Goal: Information Seeking & Learning: Check status

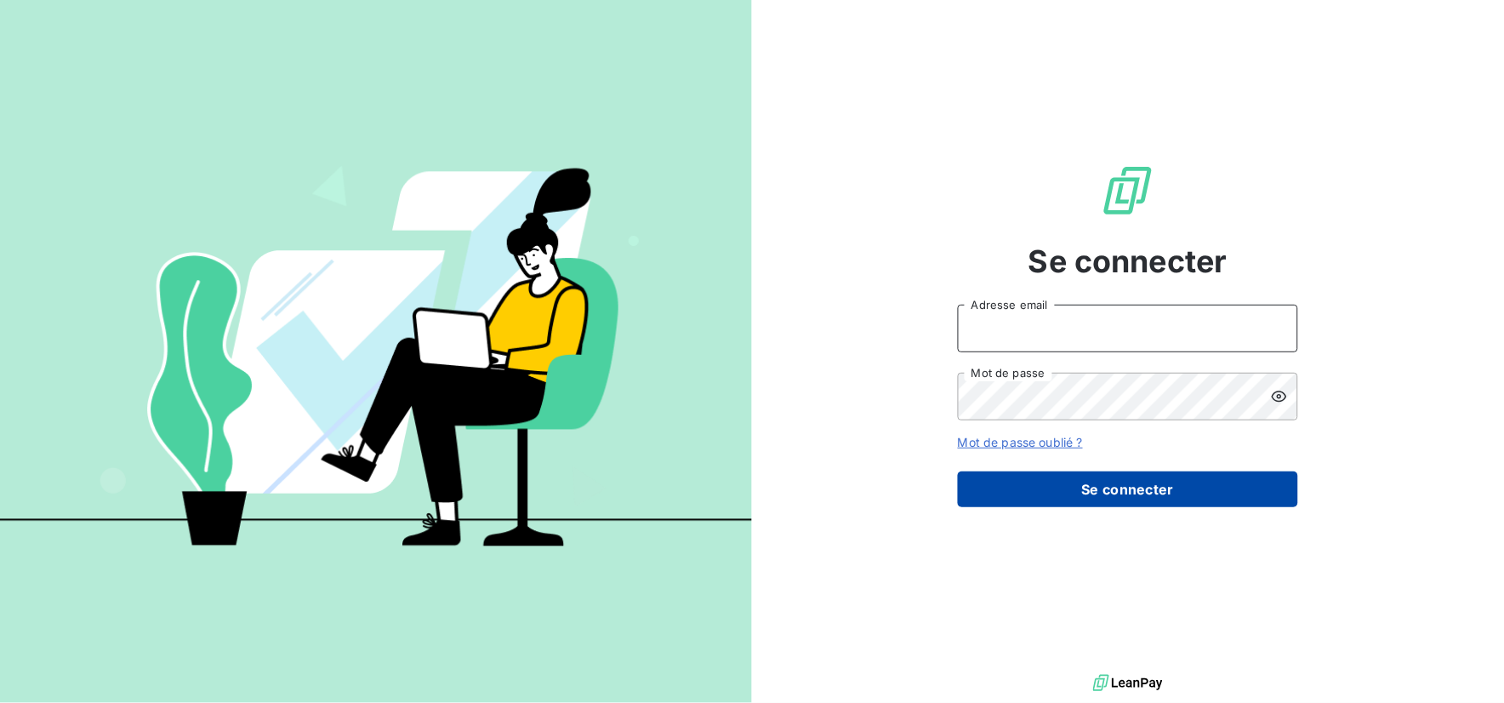
type input "[EMAIL_ADDRESS][DOMAIN_NAME]"
click at [1154, 491] on button "Se connecter" at bounding box center [1128, 489] width 340 height 36
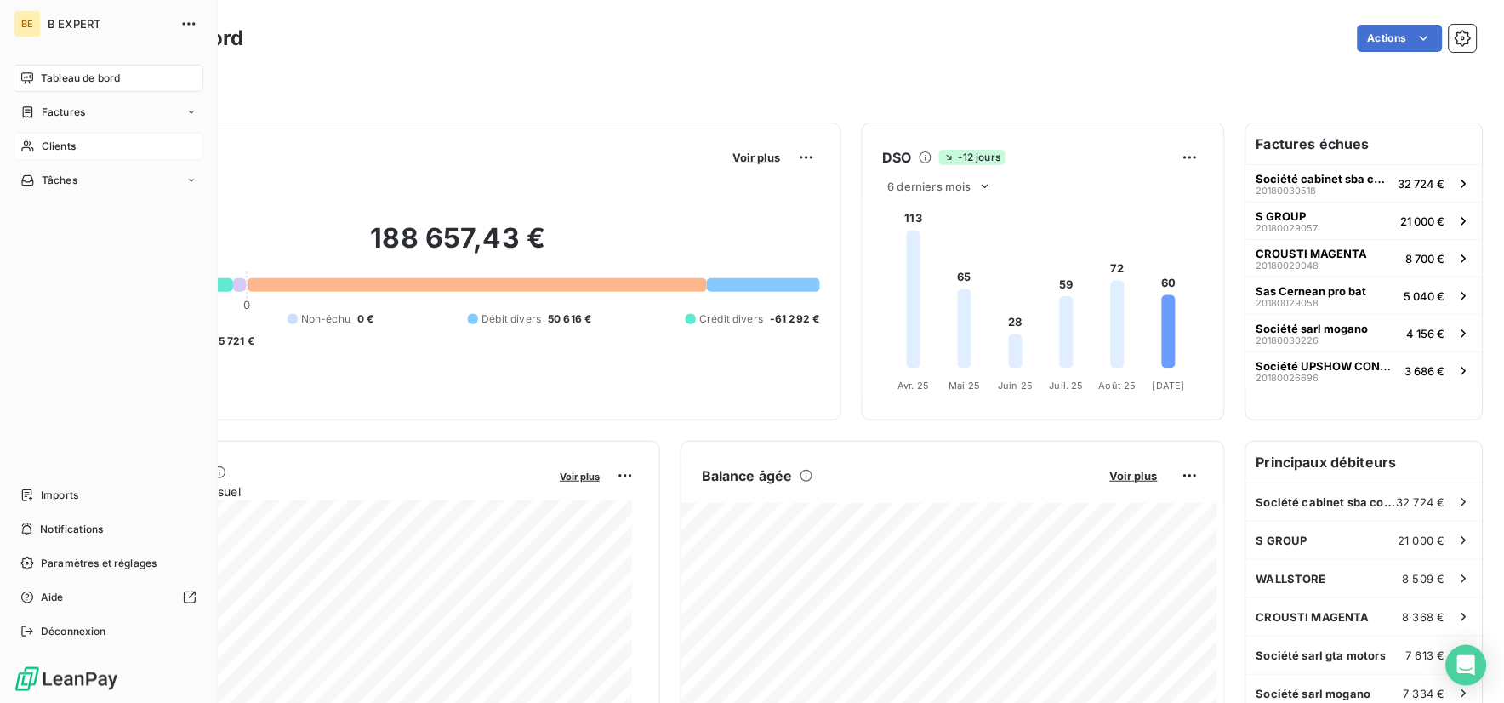
click at [90, 151] on div "Clients" at bounding box center [109, 146] width 190 height 27
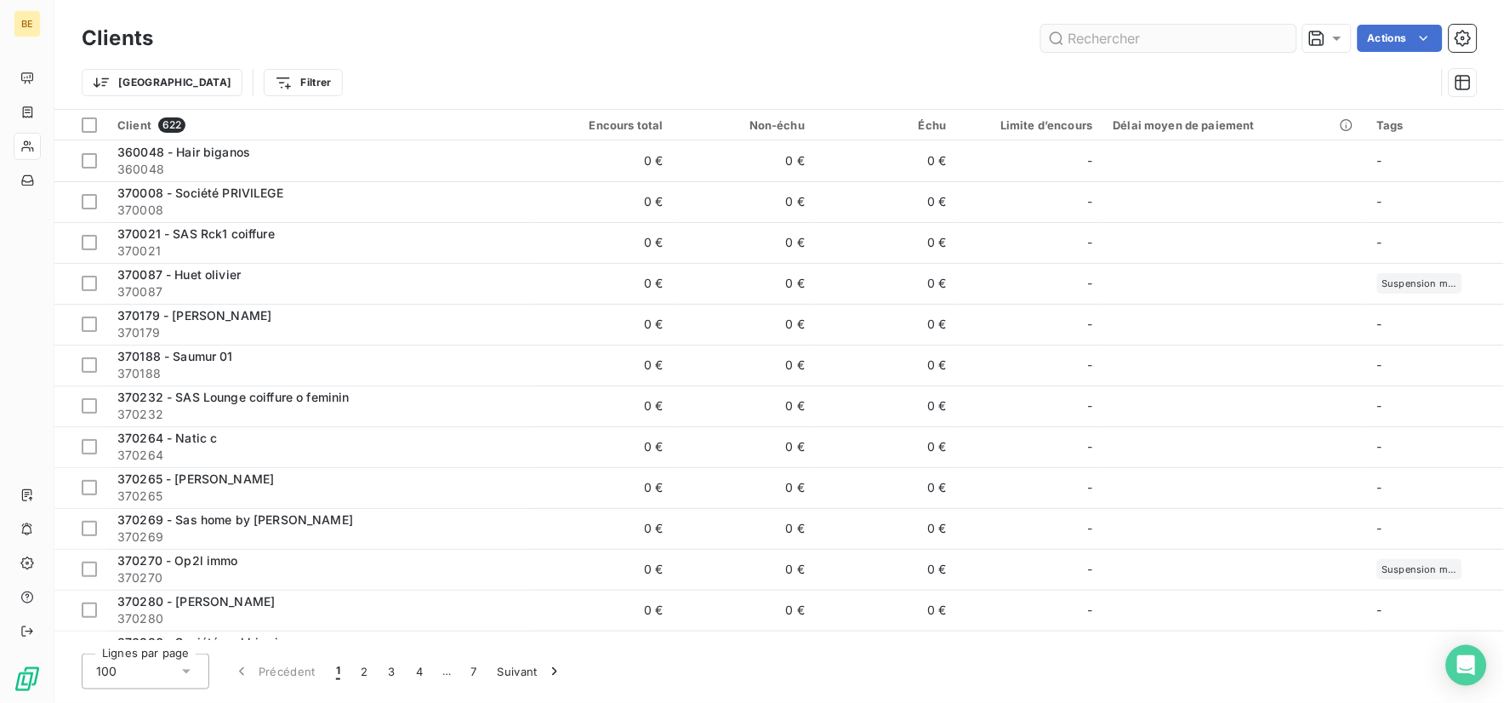
click at [1199, 48] on input "text" at bounding box center [1168, 38] width 255 height 27
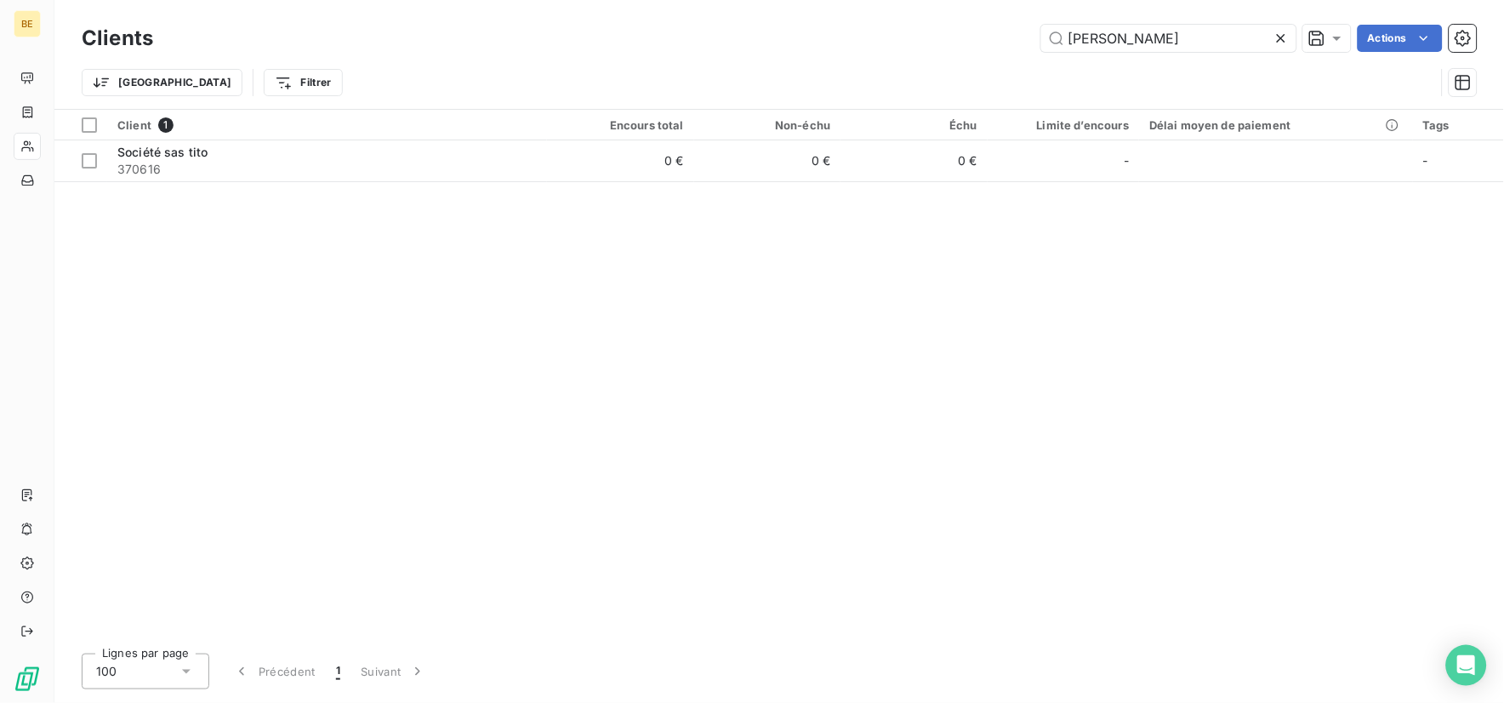
drag, startPoint x: 1171, startPoint y: 48, endPoint x: 617, endPoint y: 19, distance: 555.4
click at [617, 19] on div "Clients tito Actions Trier Filtrer" at bounding box center [779, 54] width 1450 height 109
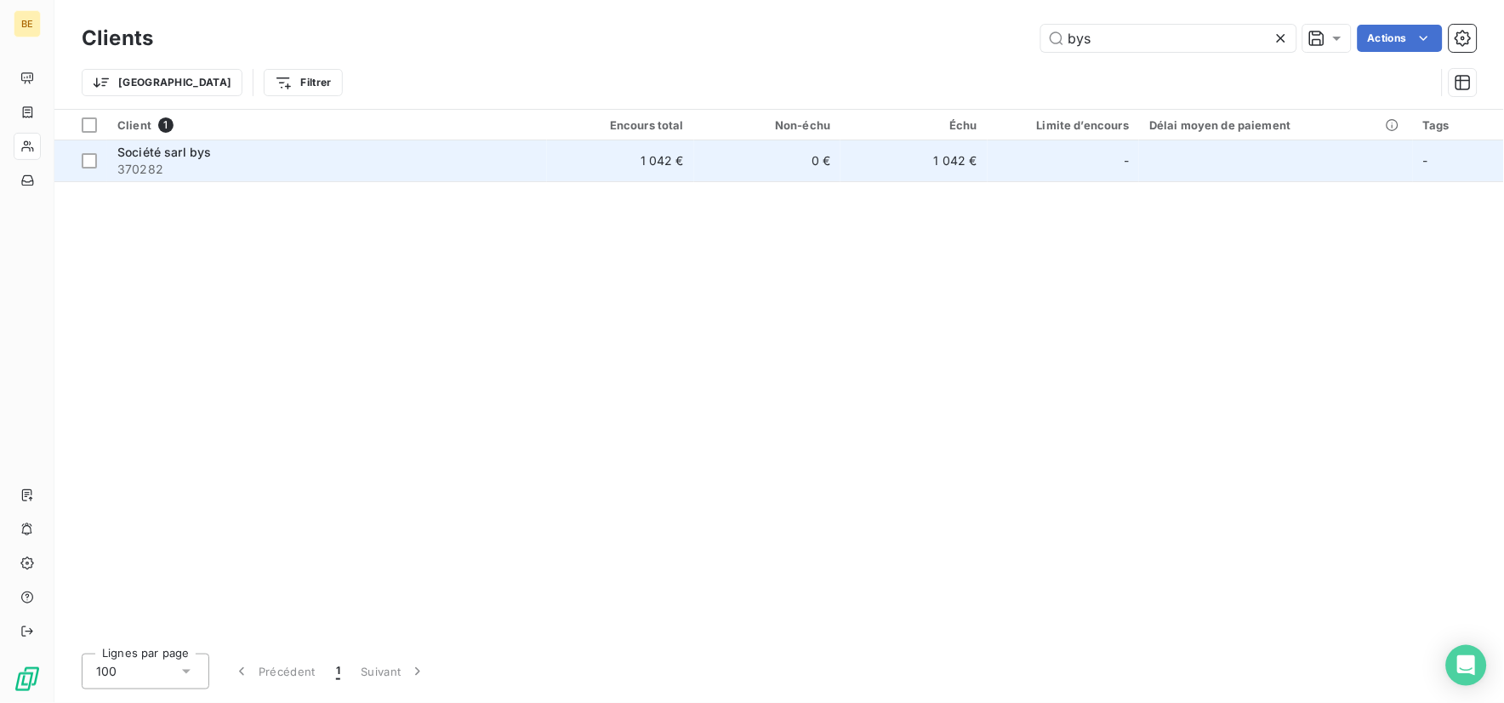
type input "bys"
click at [151, 162] on span "370282" at bounding box center [326, 169] width 419 height 17
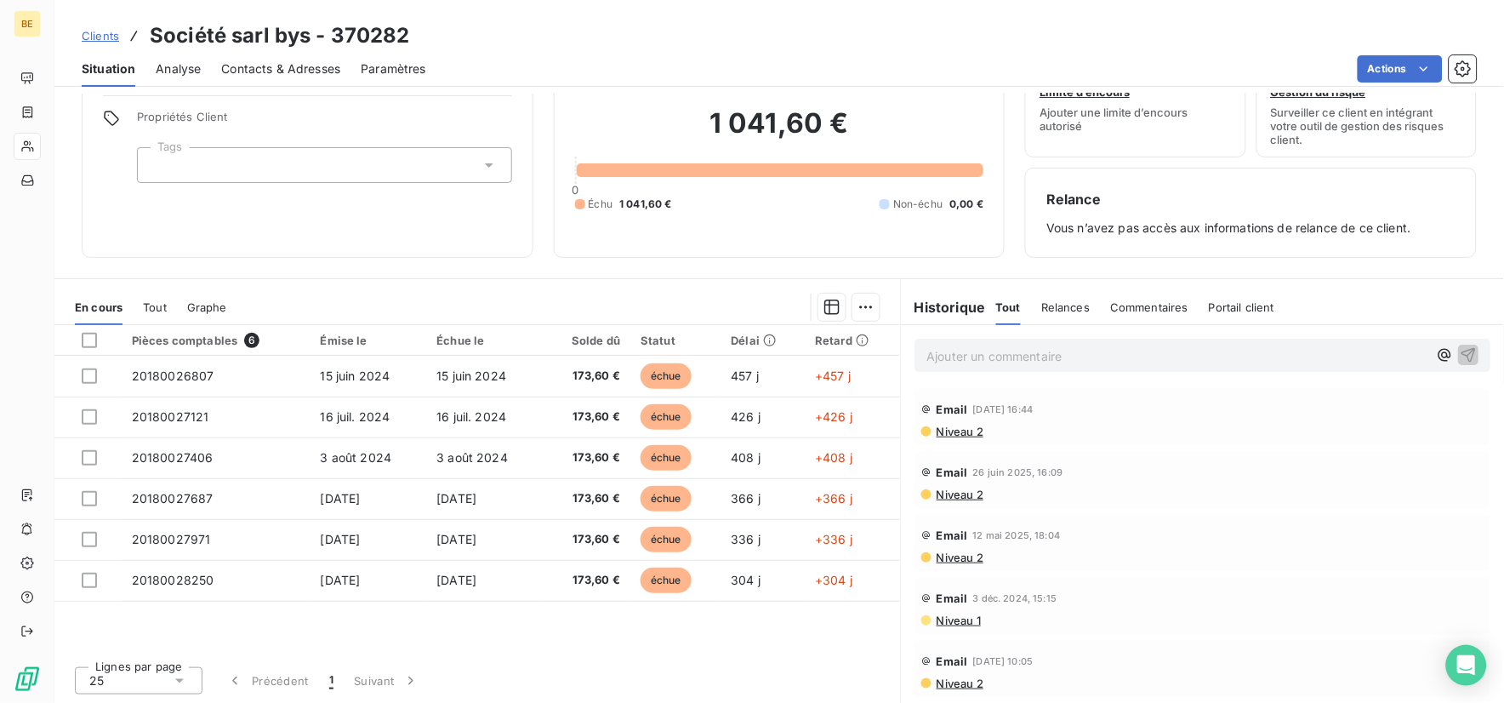
click at [730, 652] on div "Lignes par page 25 Précédent 1 Suivant" at bounding box center [477, 677] width 846 height 51
click at [550, 652] on div "Lignes par page 25 Précédent 1 Suivant" at bounding box center [477, 677] width 846 height 51
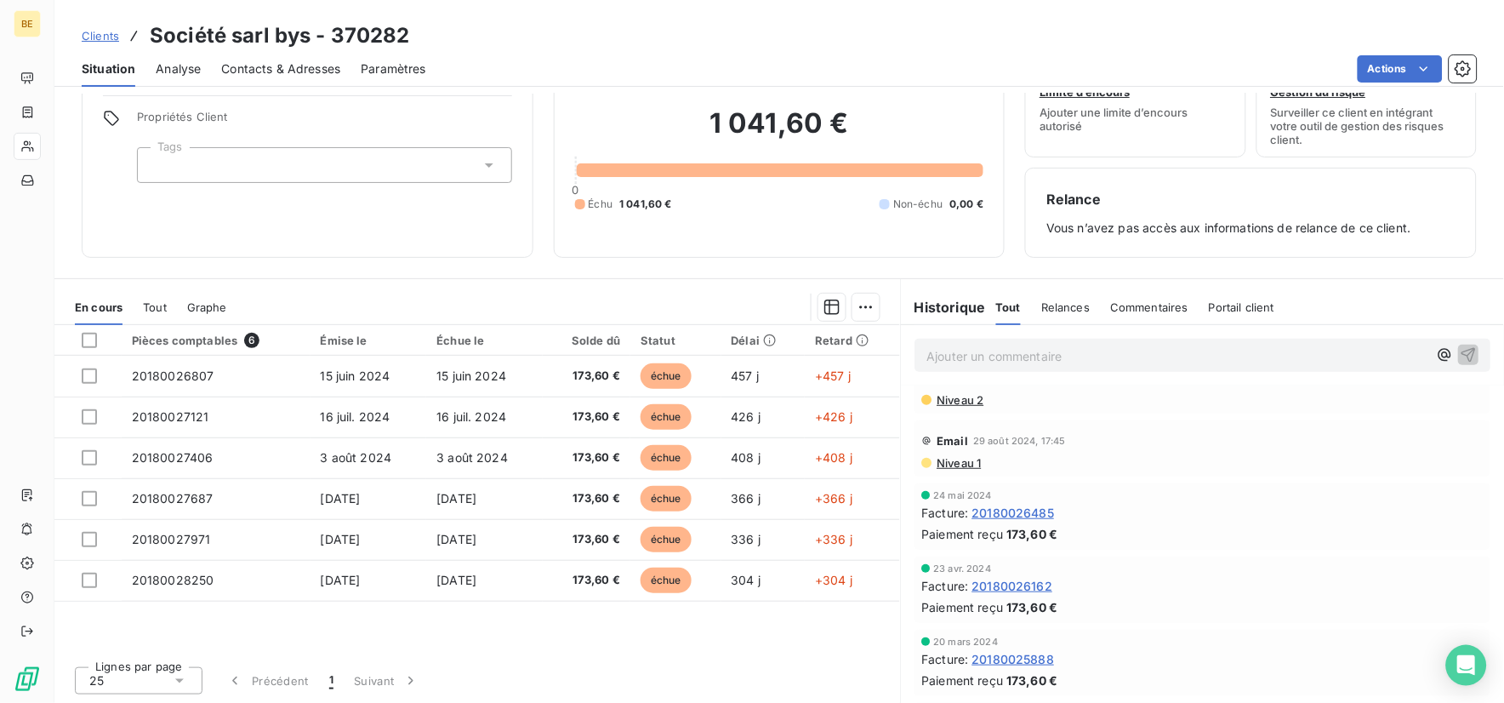
click at [1023, 515] on span "20180026485" at bounding box center [1012, 513] width 83 height 18
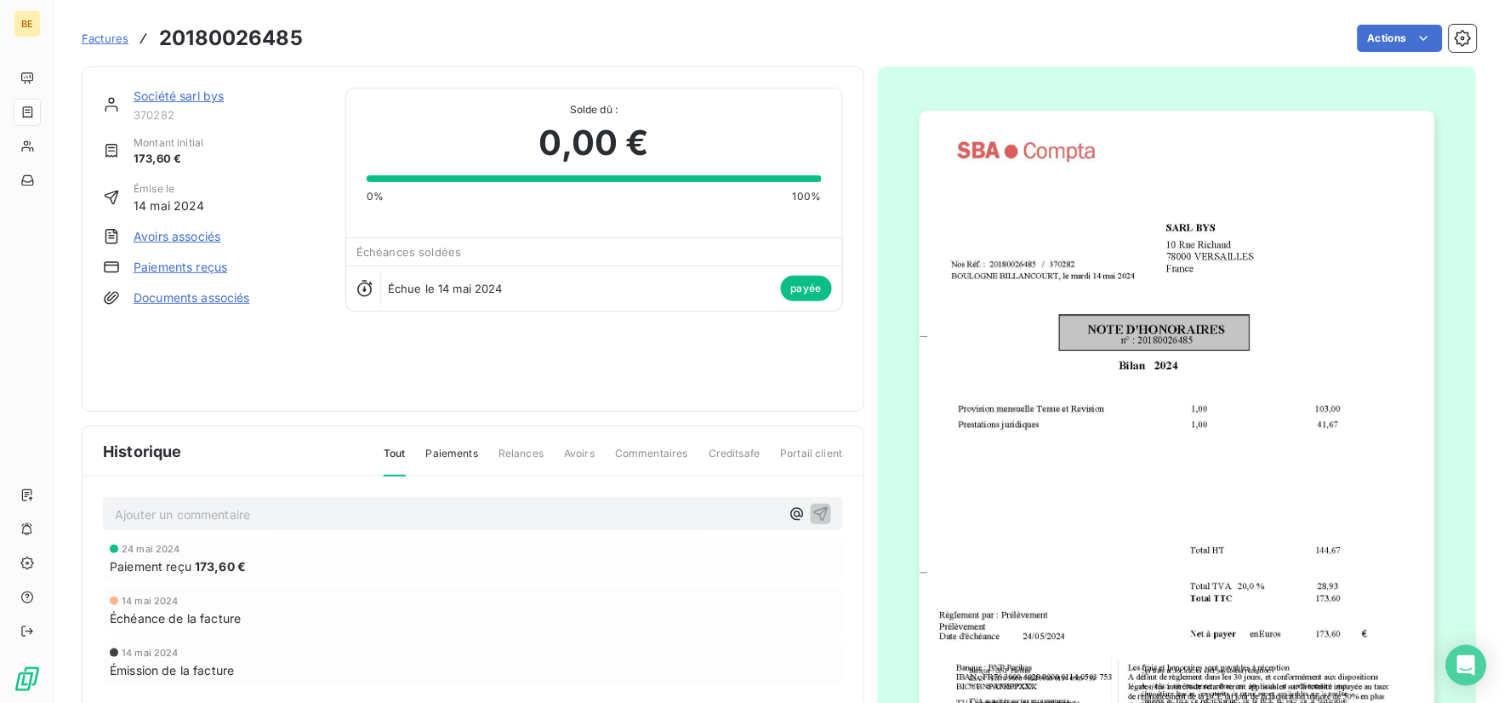
click at [300, 389] on div "Société sarl bys 370282 Montant initial 173,60 € Émise le 14 mai 2024 Avoirs as…" at bounding box center [473, 238] width 783 height 345
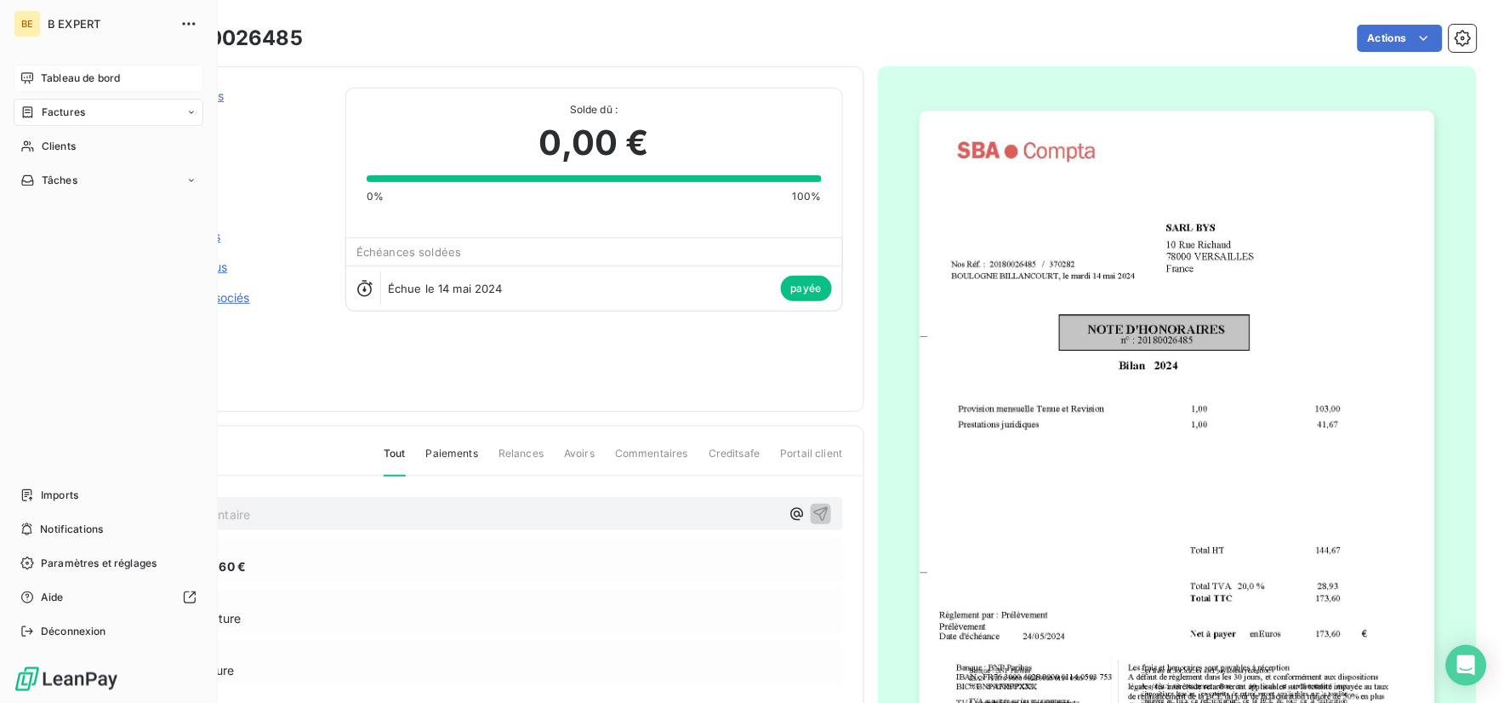
click at [64, 74] on span "Tableau de bord" at bounding box center [80, 78] width 79 height 15
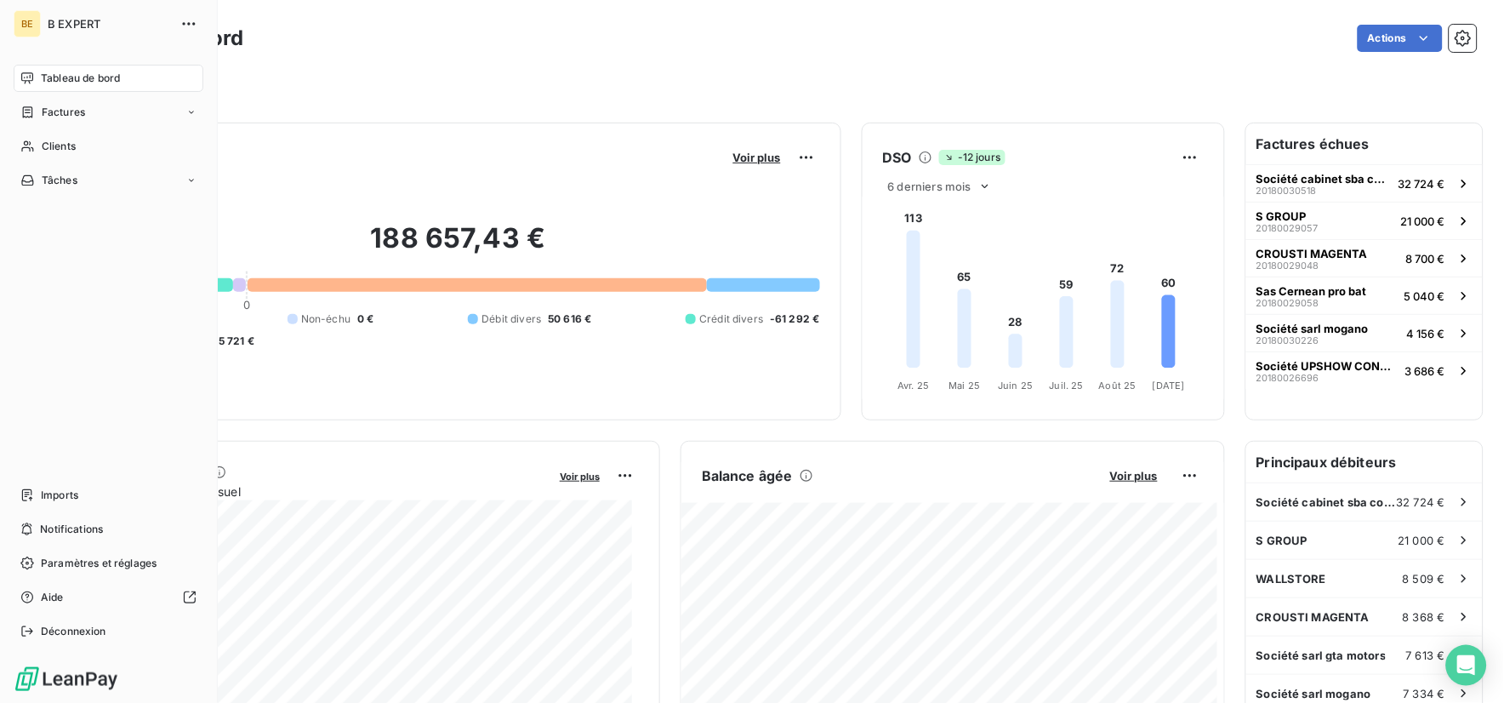
click at [80, 28] on span "B EXPERT" at bounding box center [109, 24] width 122 height 14
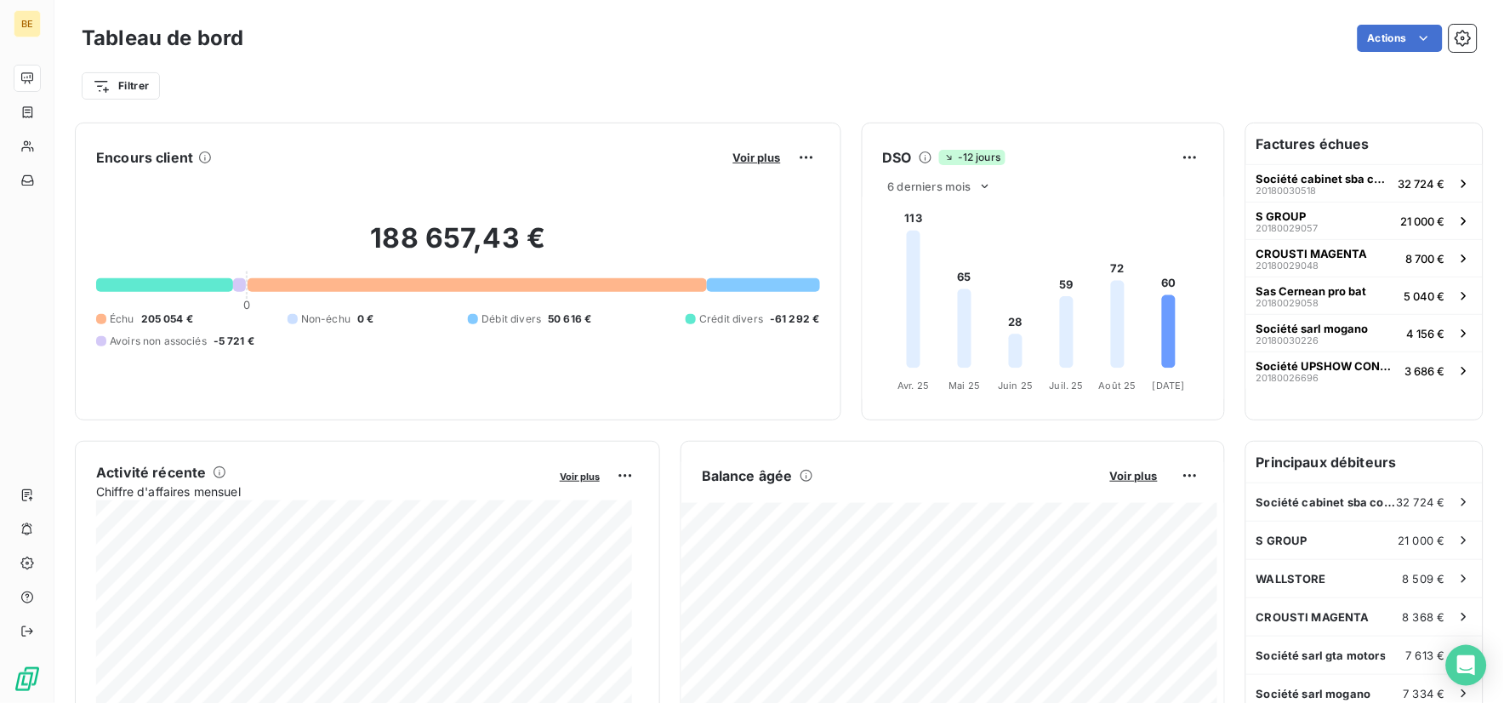
click at [914, 85] on div "Filtrer" at bounding box center [779, 86] width 1395 height 32
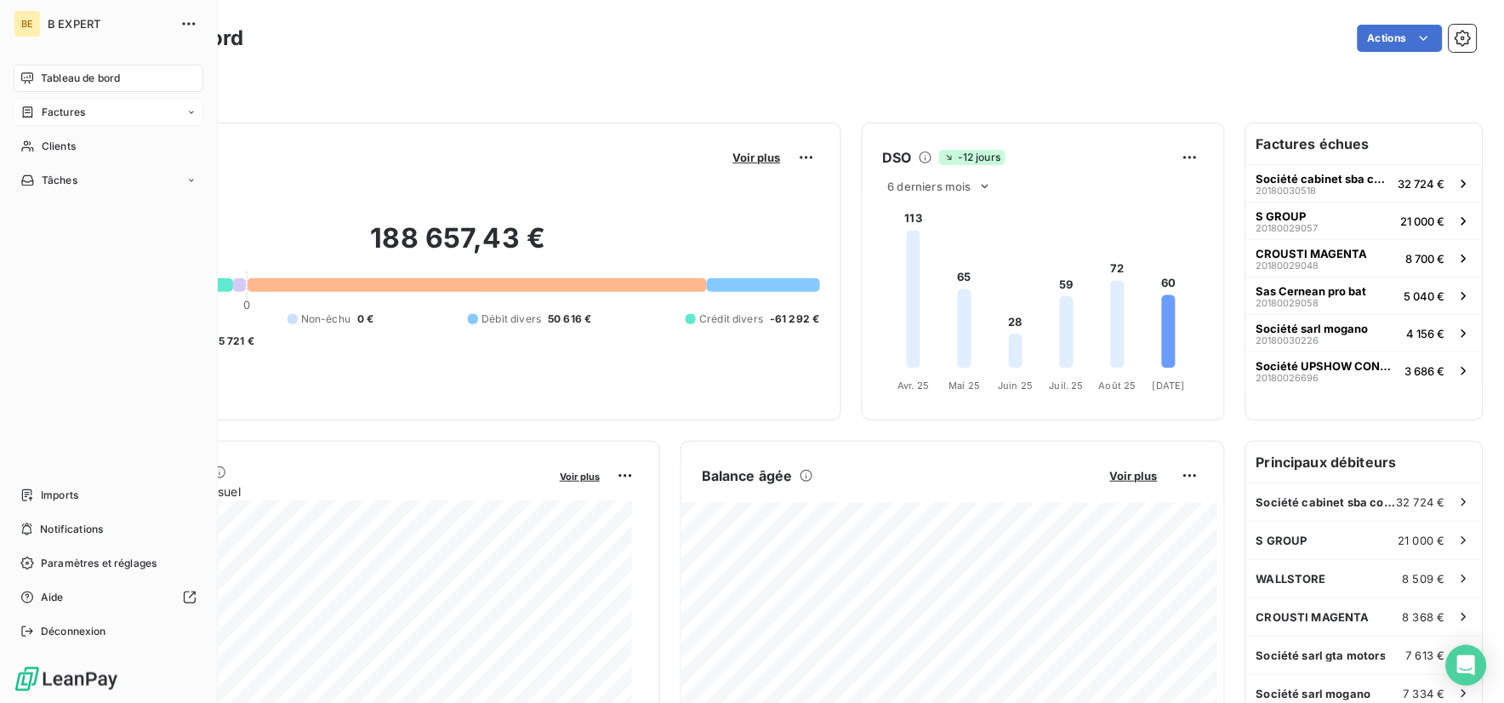
click at [100, 111] on div "Factures" at bounding box center [109, 112] width 190 height 27
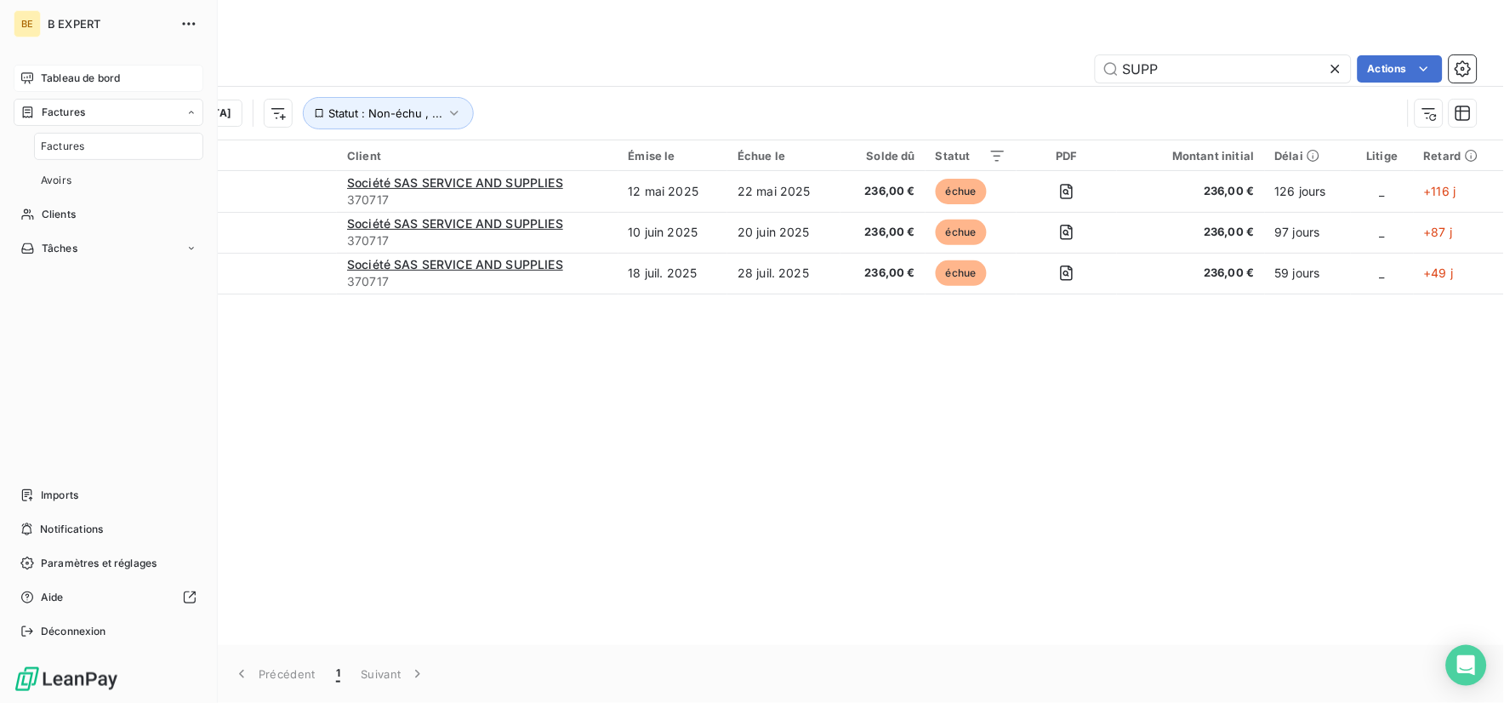
click at [111, 113] on div "Factures" at bounding box center [109, 112] width 190 height 27
click at [75, 87] on div "Tableau de bord" at bounding box center [109, 78] width 190 height 27
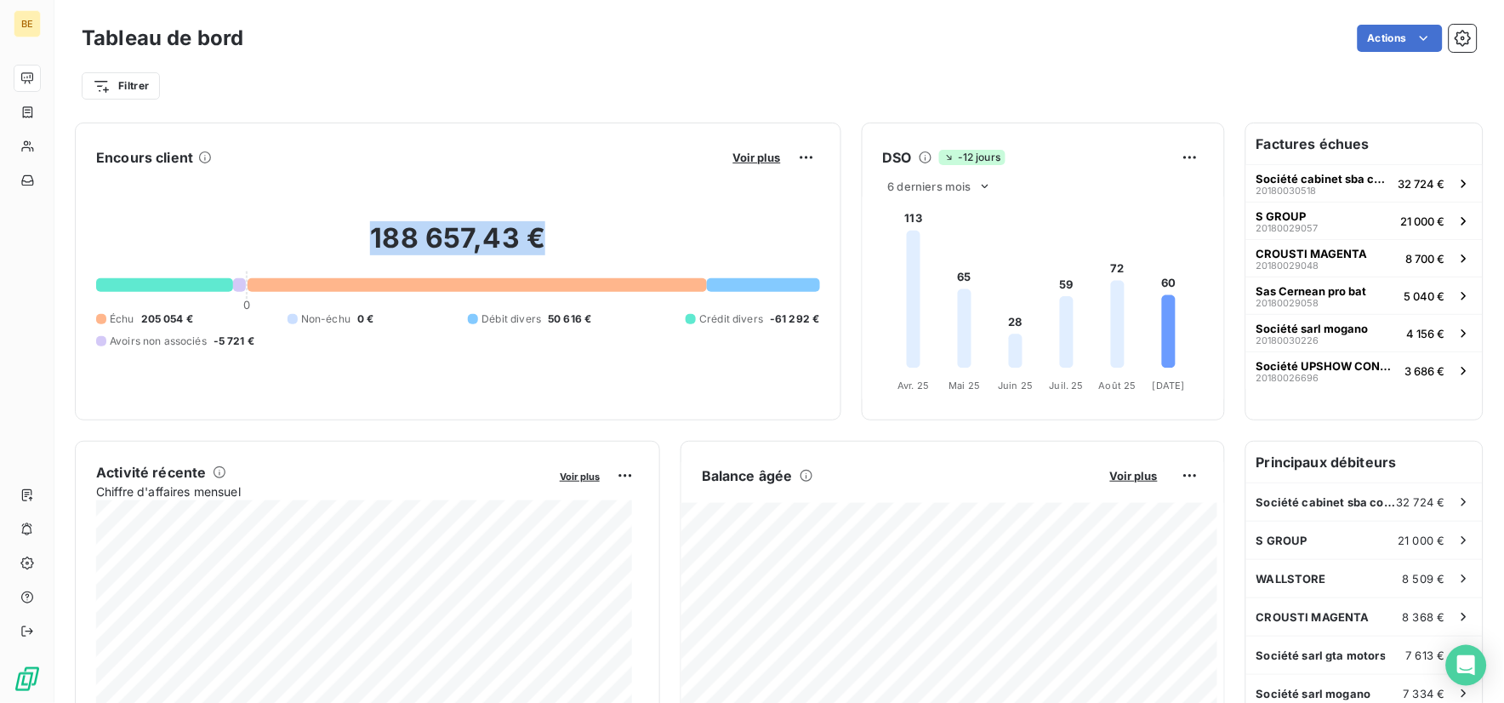
drag, startPoint x: 360, startPoint y: 234, endPoint x: 564, endPoint y: 245, distance: 204.5
click at [564, 245] on h2 "188 657,43 €" at bounding box center [458, 246] width 724 height 51
click at [564, 250] on h2 "188 657,43 €" at bounding box center [458, 246] width 724 height 51
drag, startPoint x: 565, startPoint y: 245, endPoint x: 327, endPoint y: 245, distance: 238.2
click at [327, 245] on h2 "188 657,43 €" at bounding box center [458, 246] width 724 height 51
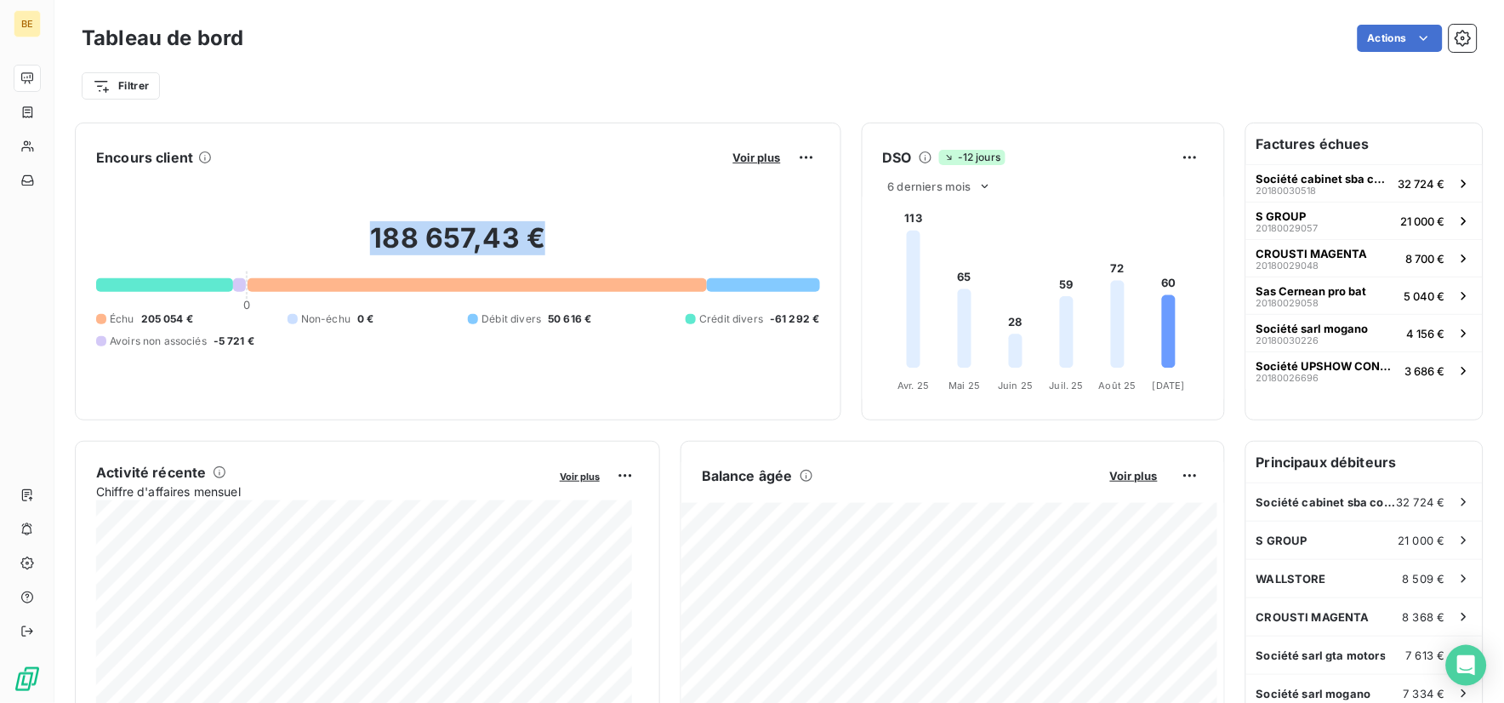
click at [651, 253] on h2 "188 657,43 €" at bounding box center [458, 246] width 724 height 51
drag, startPoint x: 618, startPoint y: 242, endPoint x: 277, endPoint y: 247, distance: 341.2
click at [277, 247] on h2 "188 657,43 €" at bounding box center [458, 246] width 724 height 51
click at [590, 249] on h2 "188 657,43 €" at bounding box center [458, 246] width 724 height 51
drag, startPoint x: 590, startPoint y: 249, endPoint x: 223, endPoint y: 231, distance: 367.9
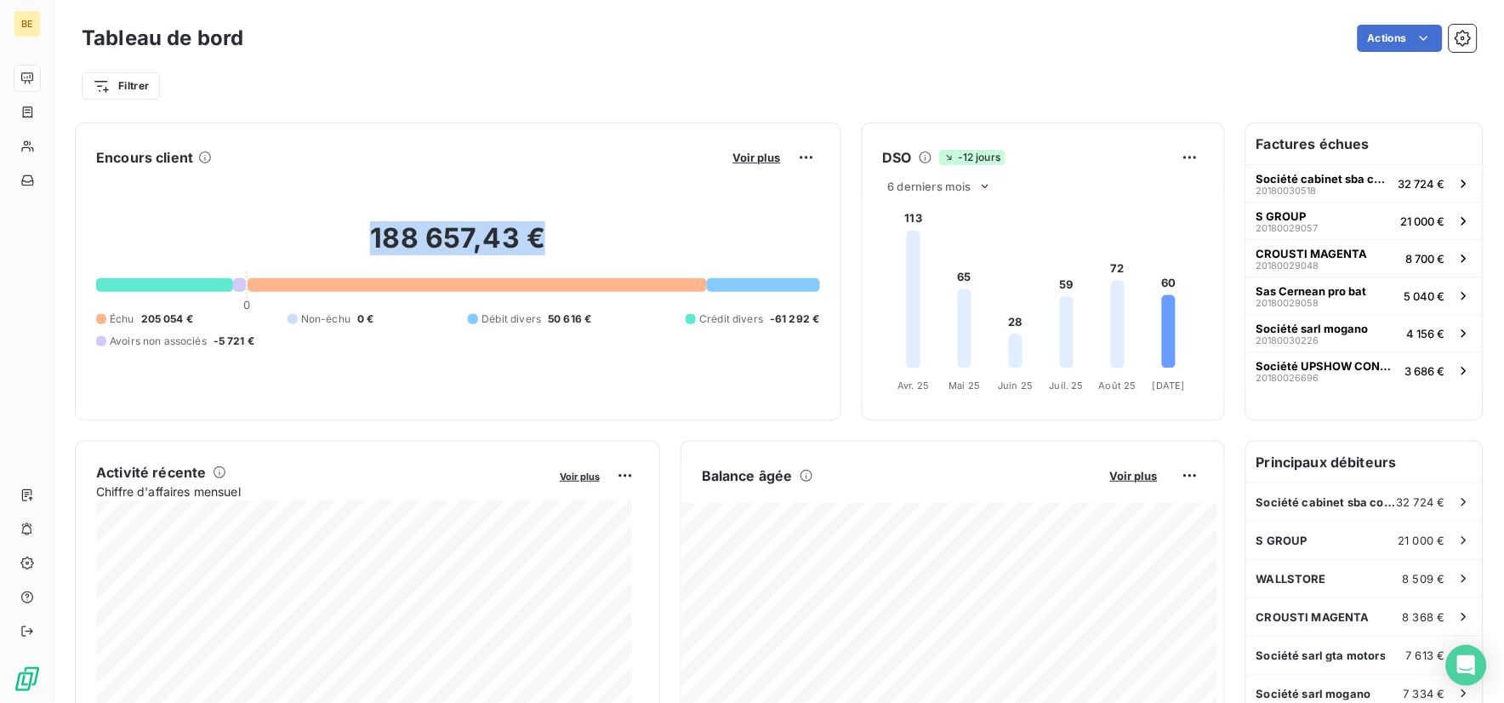
click at [223, 231] on h2 "188 657,43 €" at bounding box center [458, 246] width 724 height 51
drag, startPoint x: 223, startPoint y: 231, endPoint x: 345, endPoint y: 248, distance: 123.7
click at [345, 248] on h2 "188 657,43 €" at bounding box center [458, 246] width 724 height 51
drag, startPoint x: 345, startPoint y: 248, endPoint x: 669, endPoint y: 269, distance: 323.9
click at [669, 269] on h2 "188 657,43 €" at bounding box center [458, 246] width 724 height 51
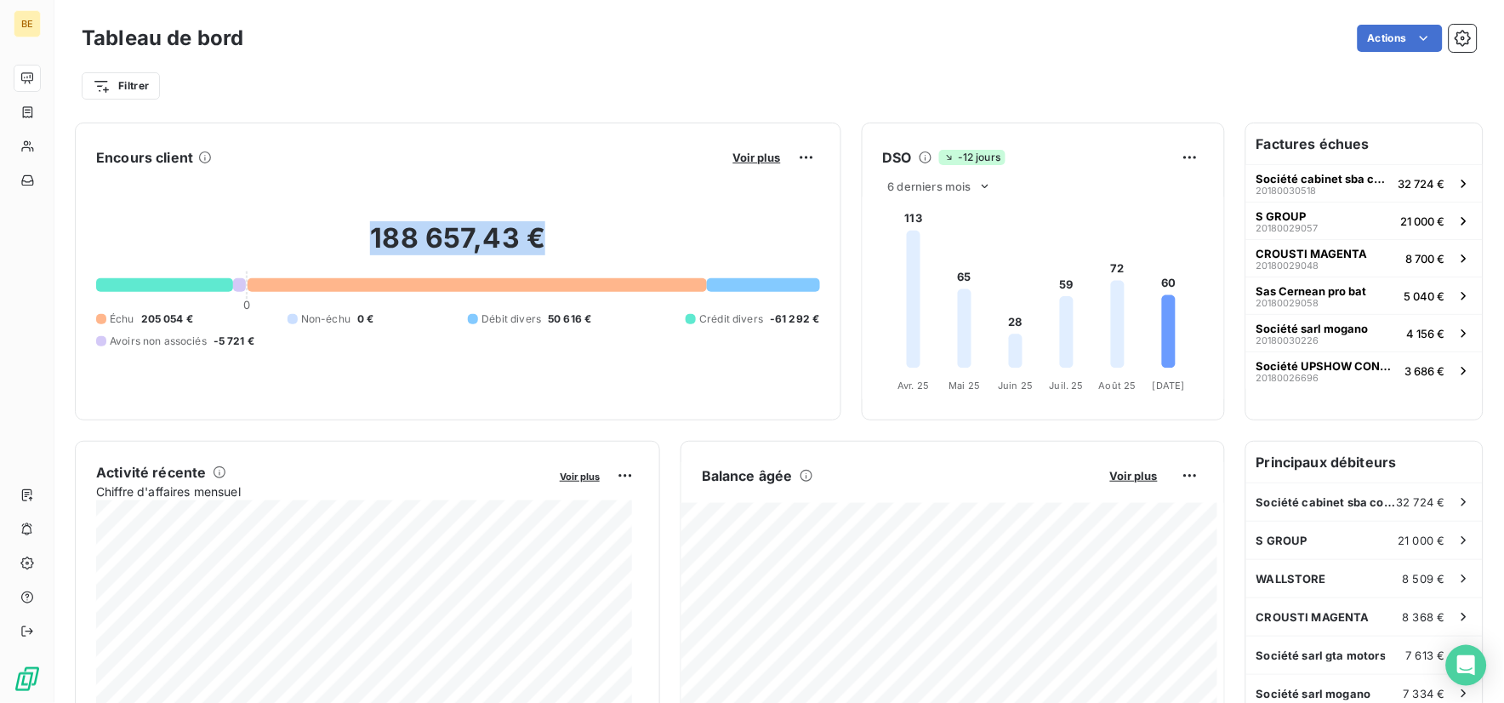
drag, startPoint x: 669, startPoint y: 269, endPoint x: 606, endPoint y: 255, distance: 64.4
click at [606, 255] on h2 "188 657,43 €" at bounding box center [458, 246] width 724 height 51
drag, startPoint x: 606, startPoint y: 255, endPoint x: 227, endPoint y: 243, distance: 378.7
click at [227, 243] on h2 "188 657,43 €" at bounding box center [458, 246] width 724 height 51
click at [453, 388] on div "188 657,43 € 0 Échu 205 054 € Non-échu 0 € Débit divers 50 616 € Crédit divers …" at bounding box center [458, 285] width 724 height 228
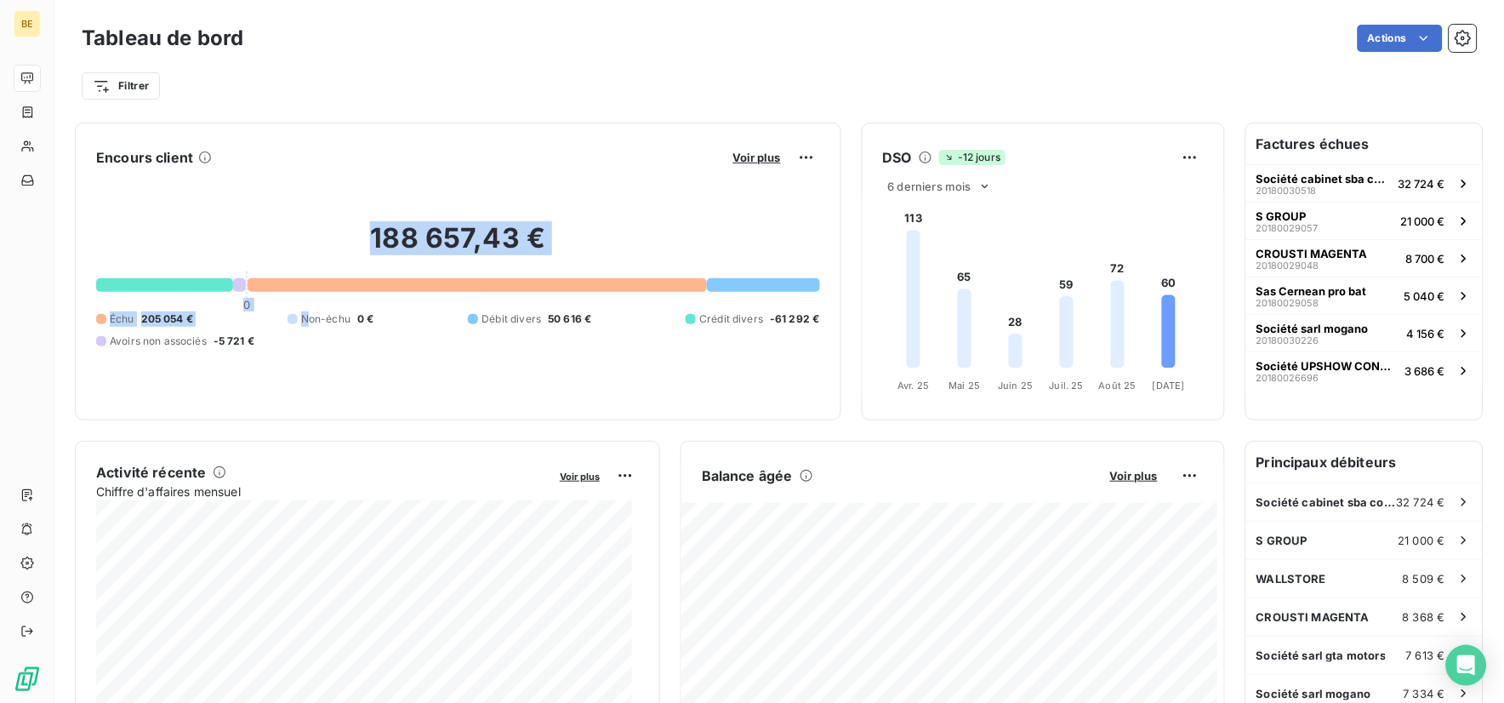
drag, startPoint x: 303, startPoint y: 345, endPoint x: 347, endPoint y: 247, distance: 107.4
click at [347, 247] on div "188 657,43 € 0 Échu 205 054 € Non-échu 0 € Débit divers 50 616 € Crédit divers …" at bounding box center [458, 285] width 724 height 228
click at [602, 240] on h2 "188 657,43 €" at bounding box center [458, 246] width 724 height 51
drag, startPoint x: 600, startPoint y: 242, endPoint x: -63, endPoint y: 194, distance: 664.5
click at [0, 194] on html "BE Tableau de bord Actions Filtrer Encours client Voir plus 188 657,43 € 0 Échu…" at bounding box center [752, 351] width 1504 height 703
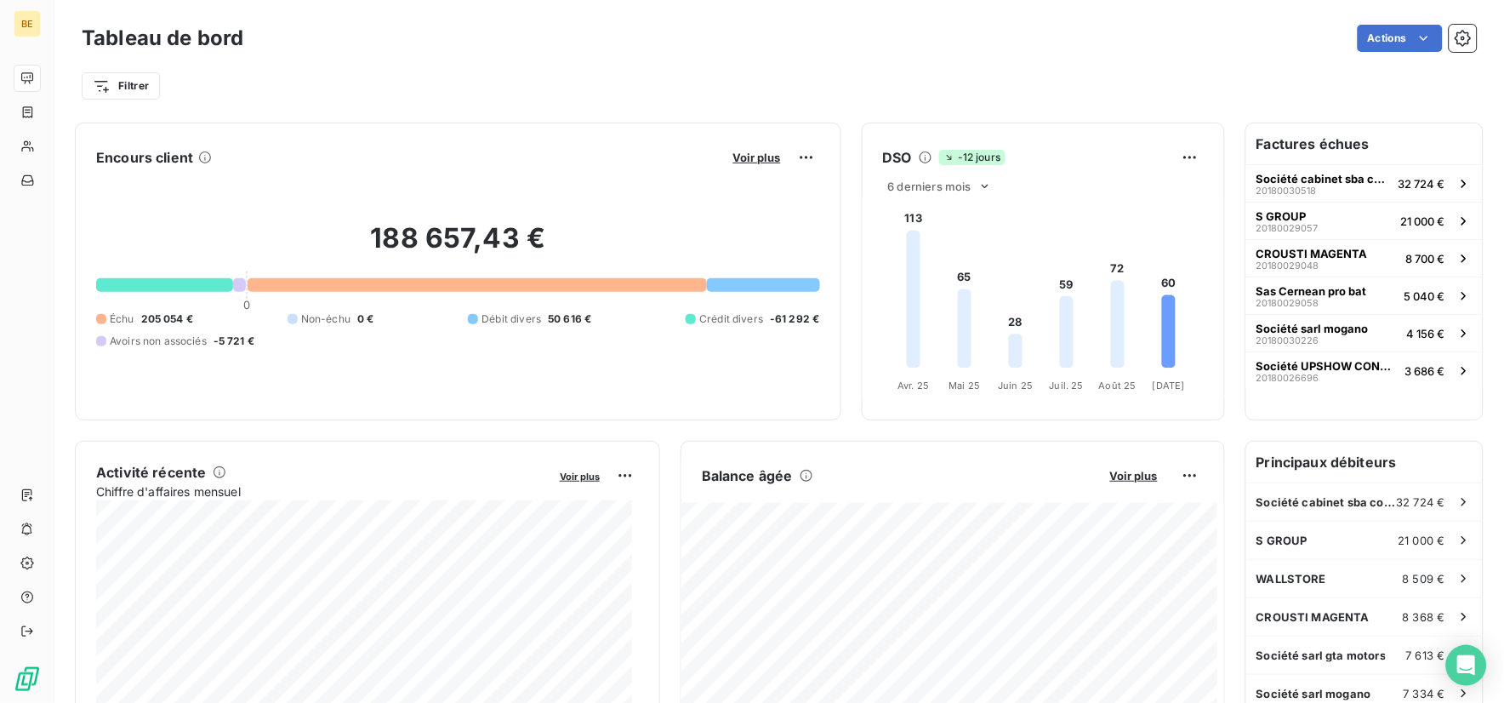
click at [463, 370] on div "188 657,43 € 0 Échu 205 054 € Non-échu 0 € Débit divers 50 616 € Crédit divers …" at bounding box center [458, 285] width 724 height 228
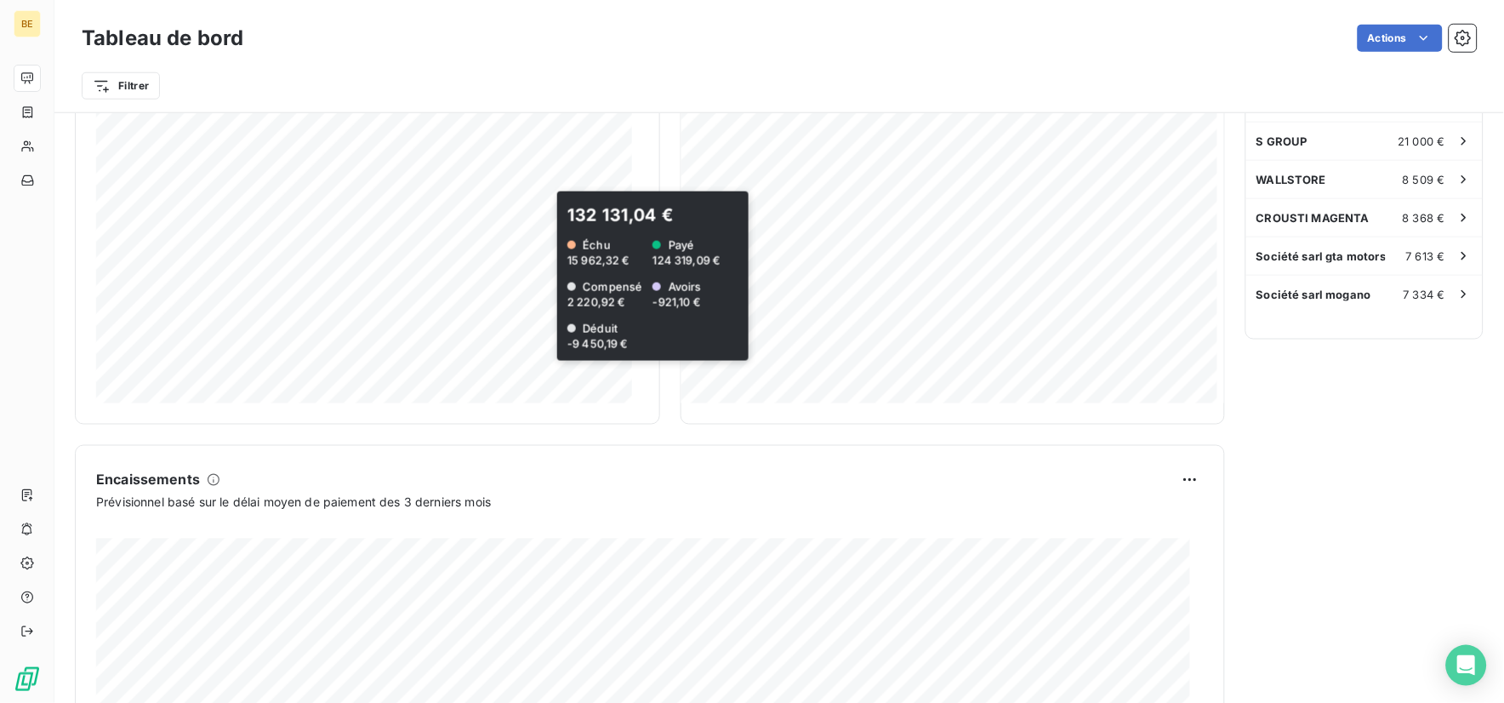
scroll to position [551, 0]
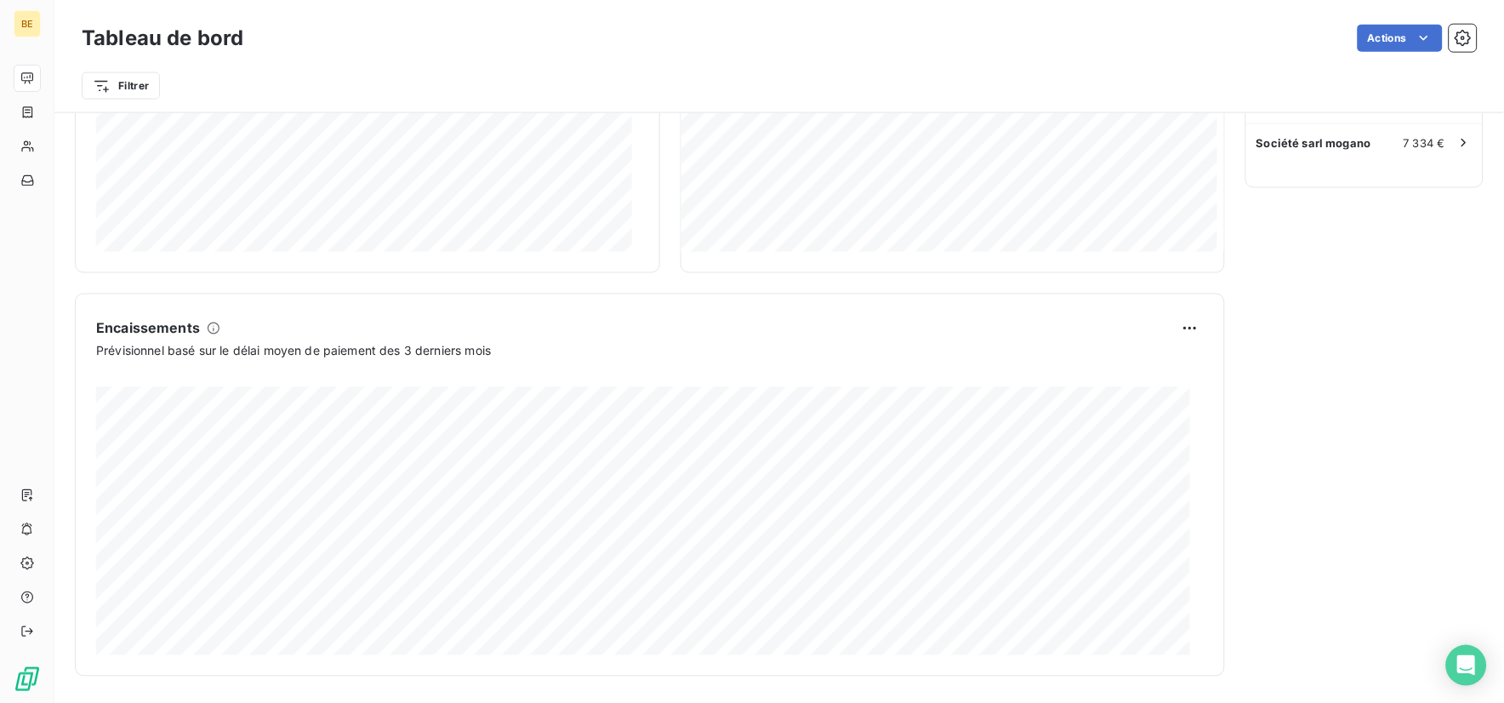
click at [1278, 562] on div "Encours client Voir plus 188 657,43 € 0 Échu 205 054 € Non-échu 0 € Débit diver…" at bounding box center [779, 119] width 1450 height 1114
click at [1278, 562] on div "Factures échues Société cabinet sba compta 20180030518 32 724 € S GROUP 2018002…" at bounding box center [1364, 124] width 238 height 1104
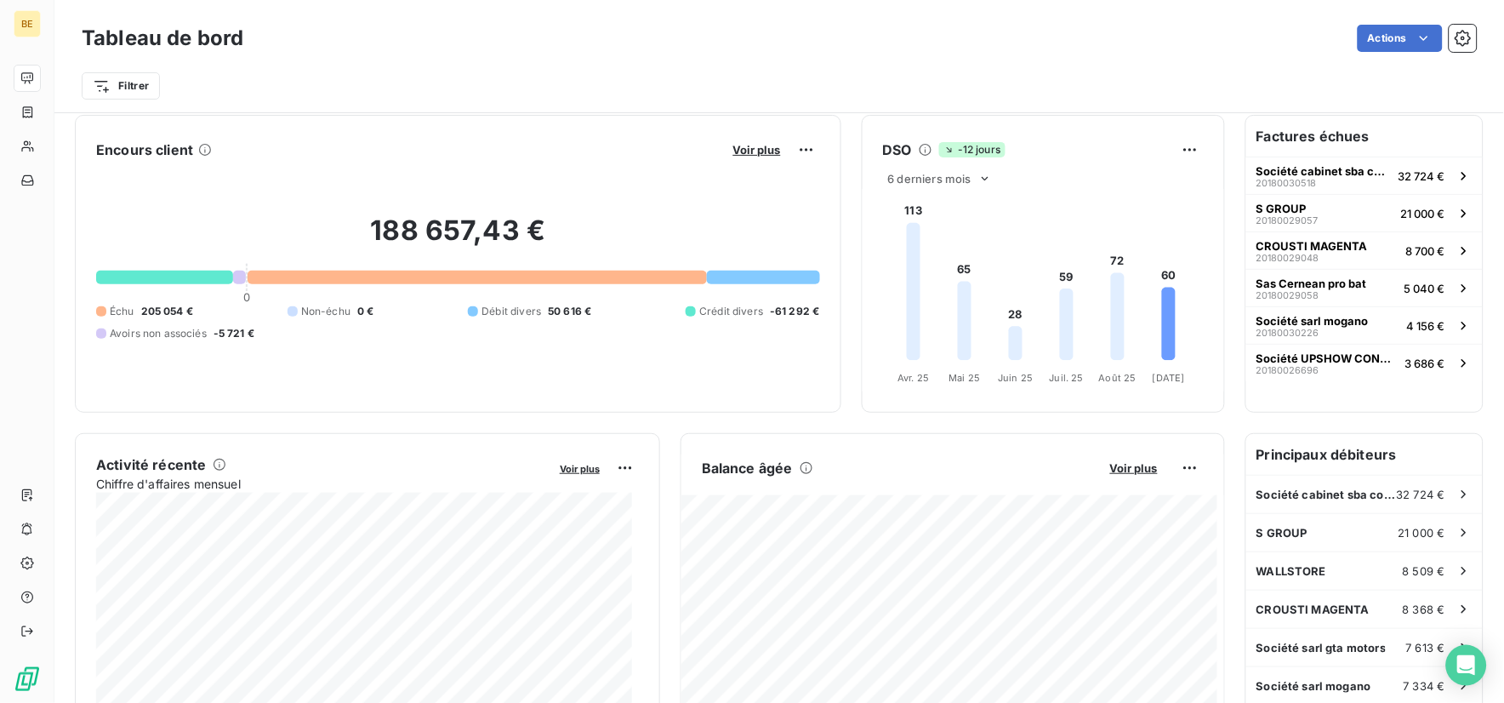
scroll to position [0, 0]
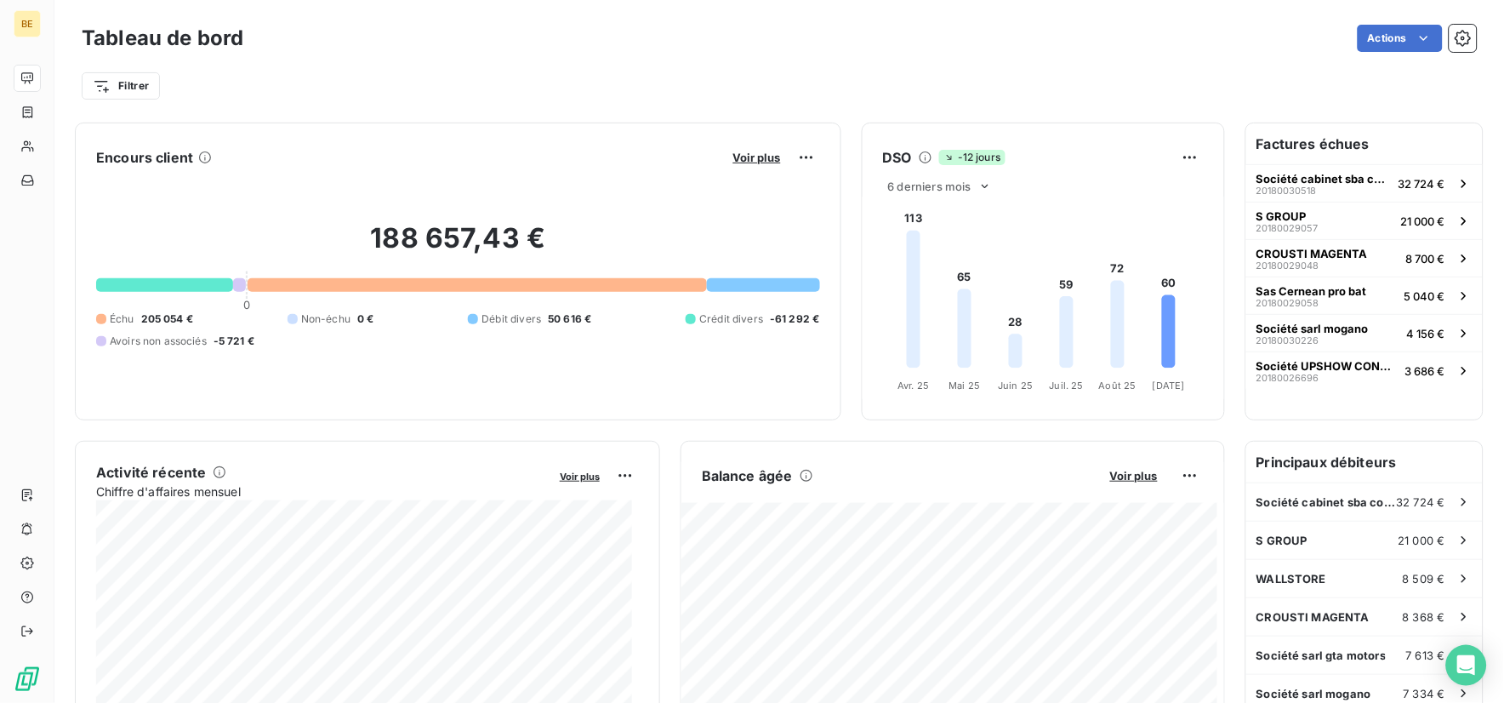
drag, startPoint x: 1178, startPoint y: 293, endPoint x: 572, endPoint y: 185, distance: 616.1
click at [589, 182] on div "Encours client Voir plus 188 657,43 € 0 Échu 205 054 € Non-échu 0 € Débit diver…" at bounding box center [650, 271] width 1150 height 298
drag, startPoint x: 344, startPoint y: 240, endPoint x: 729, endPoint y: 269, distance: 386.4
click at [729, 269] on h2 "188 657,43 €" at bounding box center [458, 246] width 724 height 51
drag, startPoint x: 893, startPoint y: 216, endPoint x: 1195, endPoint y: 291, distance: 311.1
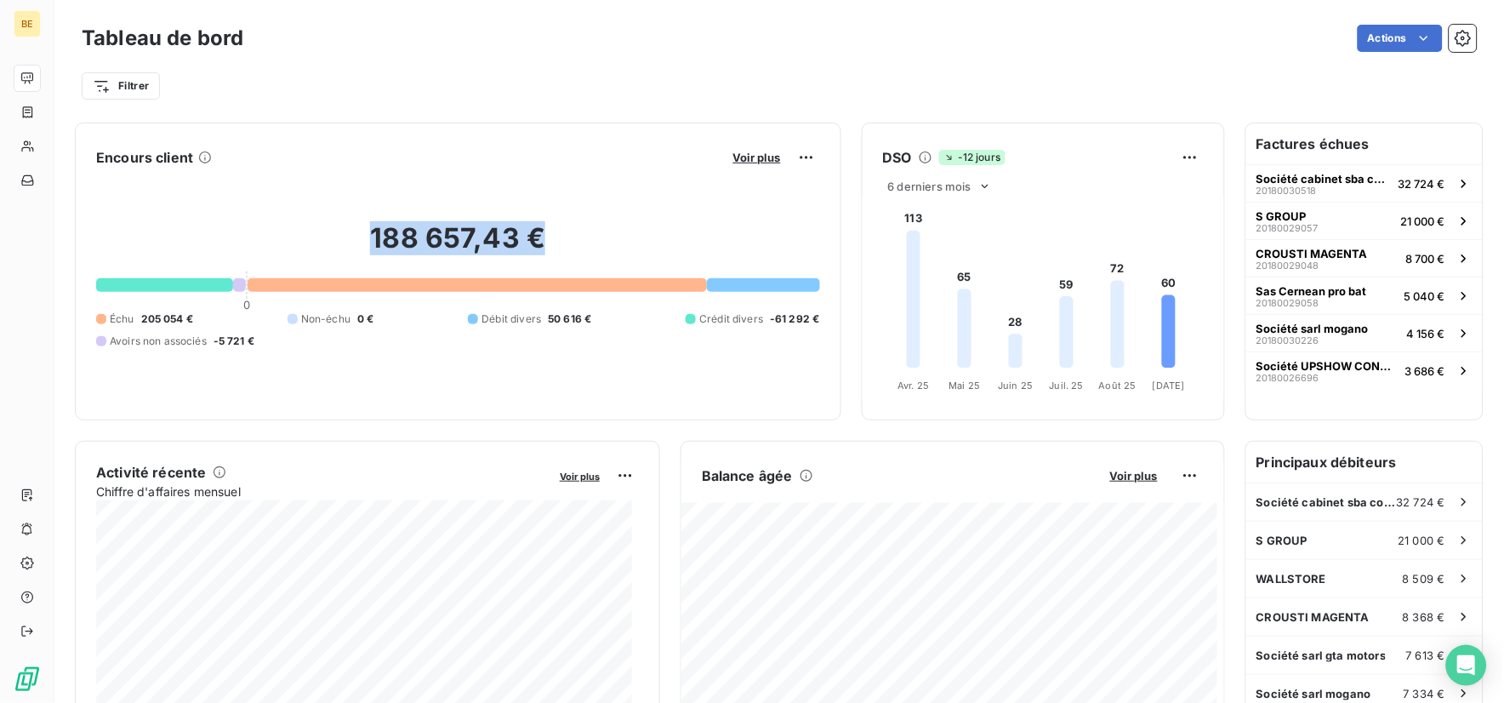
click at [1195, 291] on foreignobject at bounding box center [1041, 298] width 357 height 202
click at [91, 583] on div "Activité récente Chiffre d'affaires mensuel Voir plus 115 396,37 € Échu 115 756…" at bounding box center [650, 632] width 1150 height 383
click at [69, 389] on div "Encours client Voir plus 188 657,43 € 0 Échu 205 054 € Non-échu 0 € Débit diver…" at bounding box center [779, 669] width 1450 height 1114
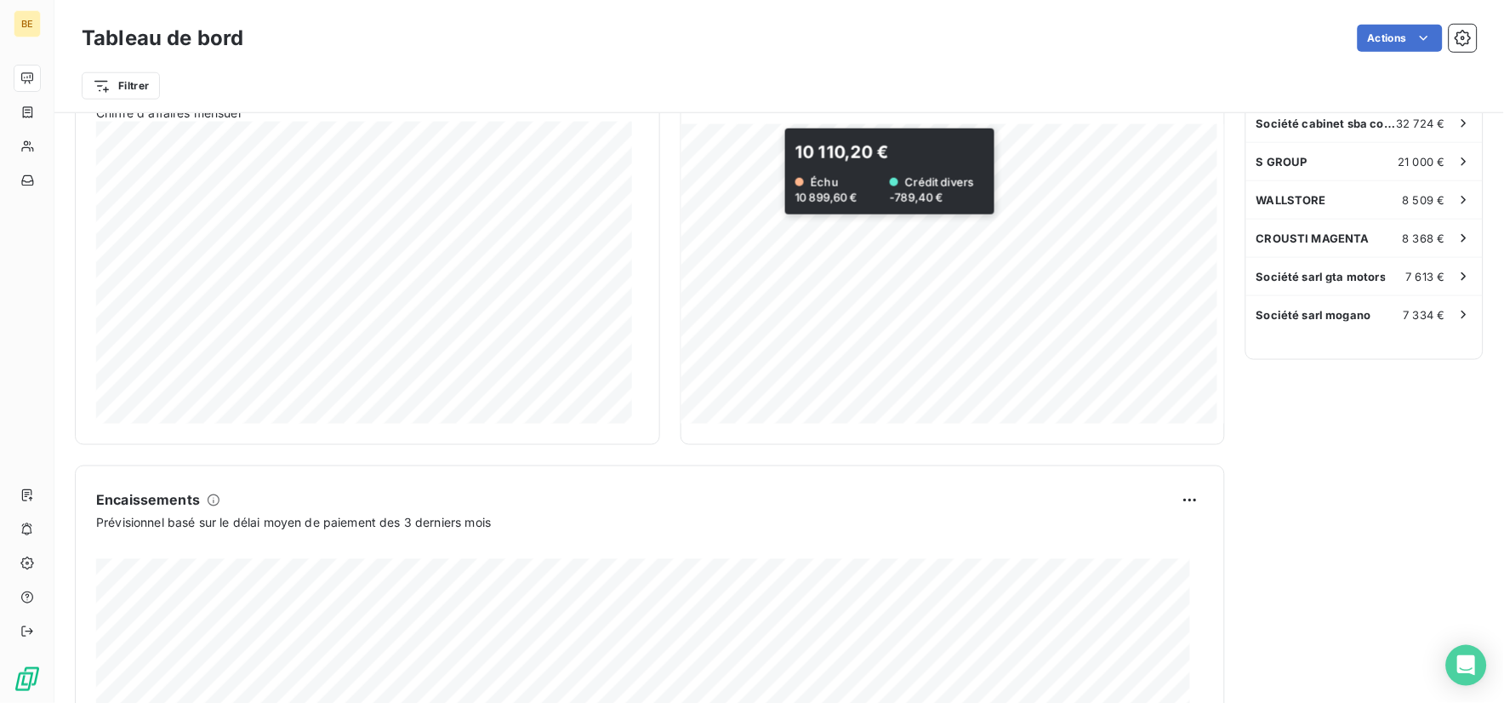
scroll to position [551, 0]
